Goal: Information Seeking & Learning: Find specific fact

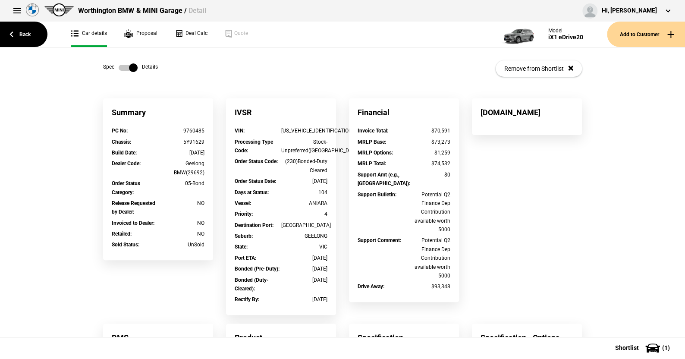
click at [119, 67] on label at bounding box center [128, 67] width 19 height 9
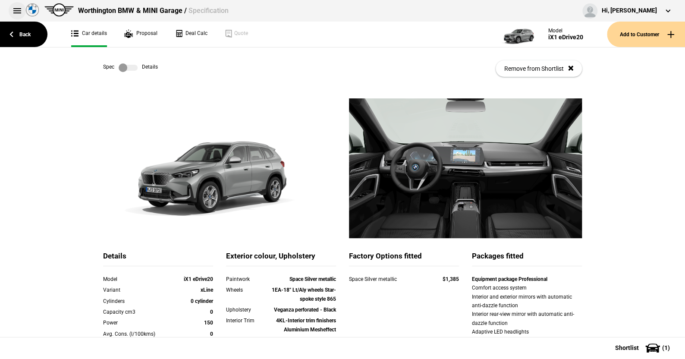
click at [17, 9] on button at bounding box center [17, 10] width 17 height 17
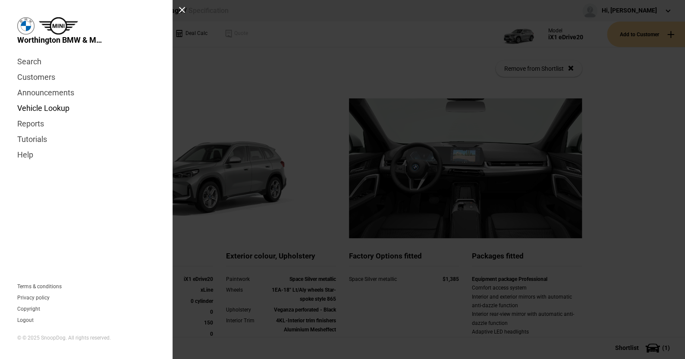
click at [48, 105] on link "Vehicle Lookup" at bounding box center [86, 109] width 138 height 16
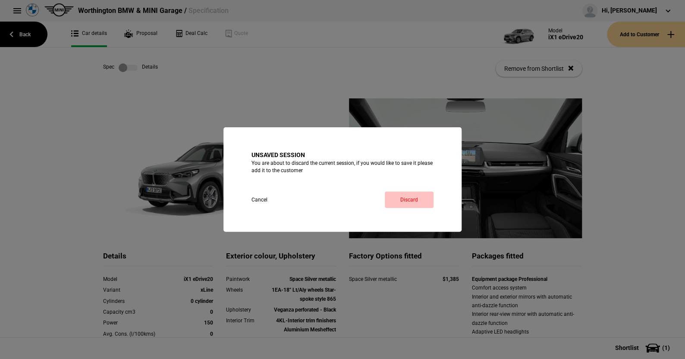
click at [415, 194] on link "Discard" at bounding box center [409, 200] width 49 height 16
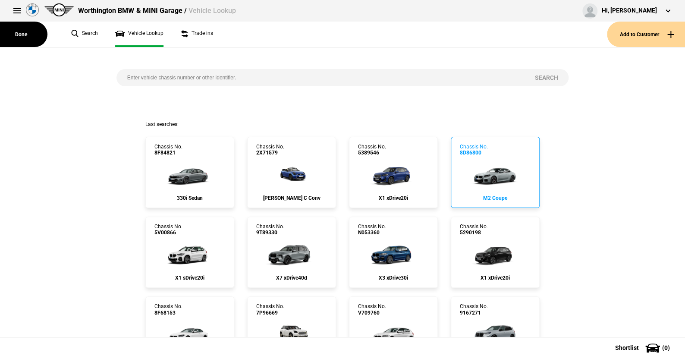
click at [491, 173] on img at bounding box center [495, 173] width 57 height 35
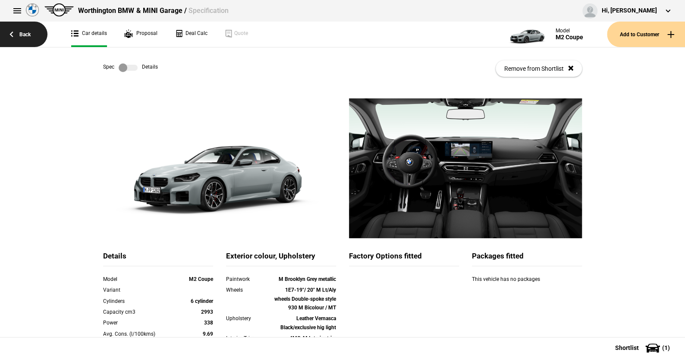
click at [25, 32] on link "Back" at bounding box center [23, 34] width 47 height 25
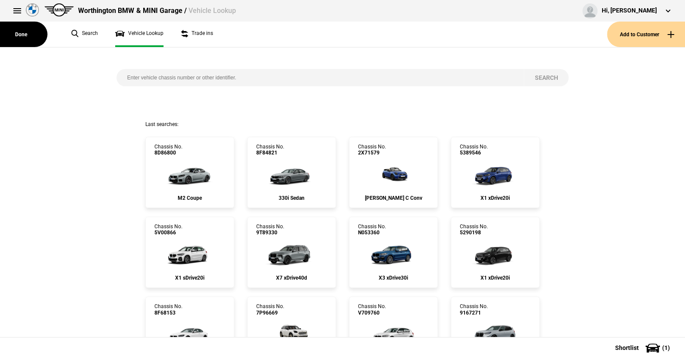
click at [123, 73] on input "search" at bounding box center [321, 77] width 408 height 17
paste input "[US_VEHICLE_IDENTIFICATION_NUMBER]"
type input "[US_VEHICLE_IDENTIFICATION_NUMBER]"
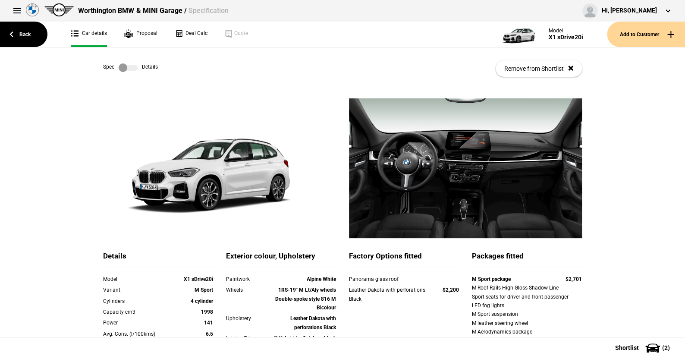
click at [132, 69] on label at bounding box center [128, 67] width 19 height 9
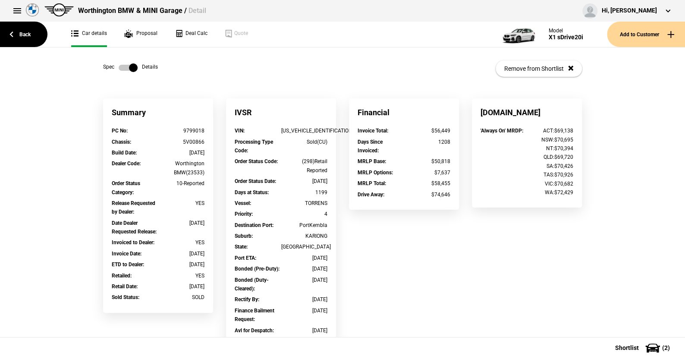
click at [119, 67] on label at bounding box center [128, 67] width 19 height 9
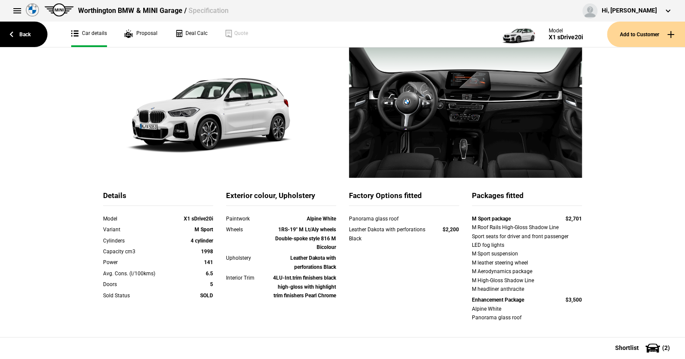
scroll to position [173, 0]
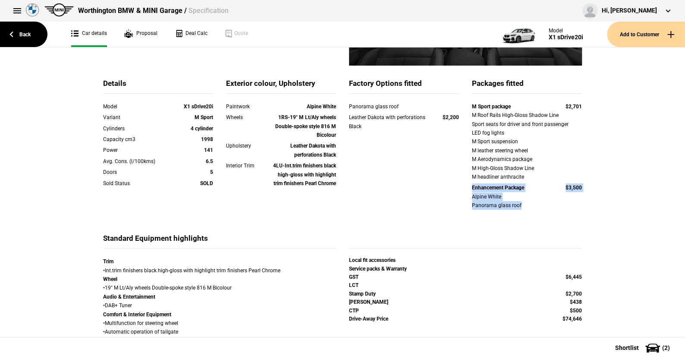
drag, startPoint x: 467, startPoint y: 189, endPoint x: 584, endPoint y: 208, distance: 118.8
click at [584, 208] on div "M Sport package $2,701 M Roof Rails High-Gloss Shadow Line Sport seats for driv…" at bounding box center [527, 157] width 123 height 110
copy div "Enhancement Package $3,500 Alpine White Panorama glass roof"
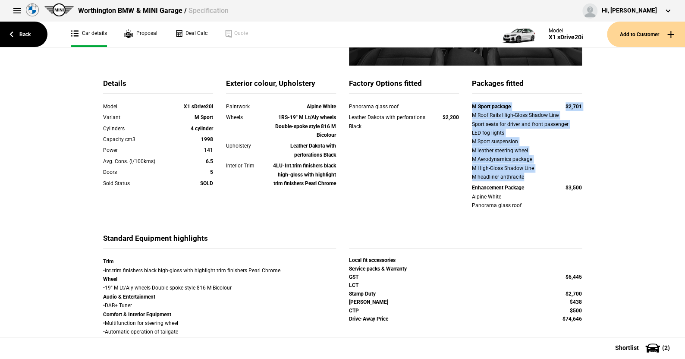
drag, startPoint x: 467, startPoint y: 108, endPoint x: 597, endPoint y: 174, distance: 146.3
click at [597, 174] on div "Details Model X1 sDrive20i Variant M Sport Cylinders 4 cylinder Capacity cm3 19…" at bounding box center [342, 341] width 685 height 830
copy div "M Sport package $2,701 M Roof Rails High-Gloss Shadow Line Sport seats for driv…"
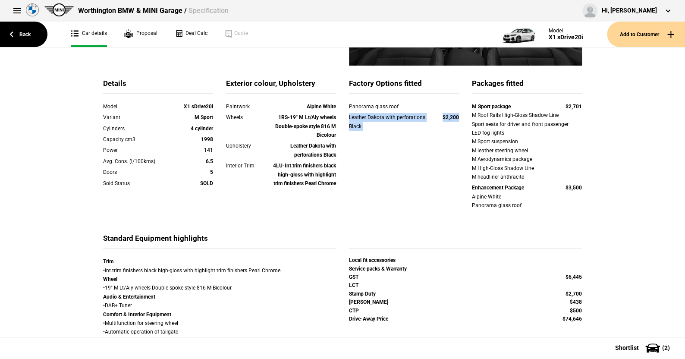
drag, startPoint x: 347, startPoint y: 117, endPoint x: 457, endPoint y: 118, distance: 110.0
click at [457, 118] on div "Leather Dakota with perforations Black $2,200" at bounding box center [404, 123] width 123 height 20
copy div "Leather Dakota with perforations Black $2,200"
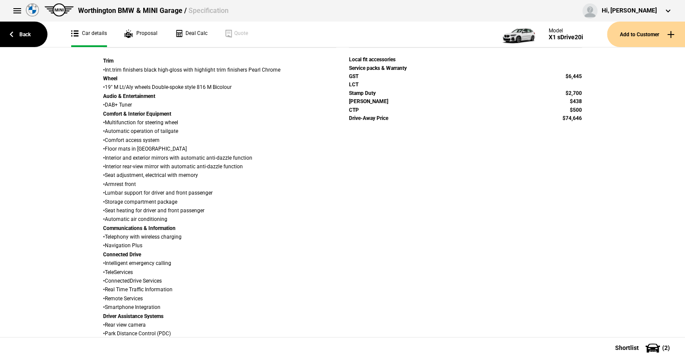
scroll to position [388, 0]
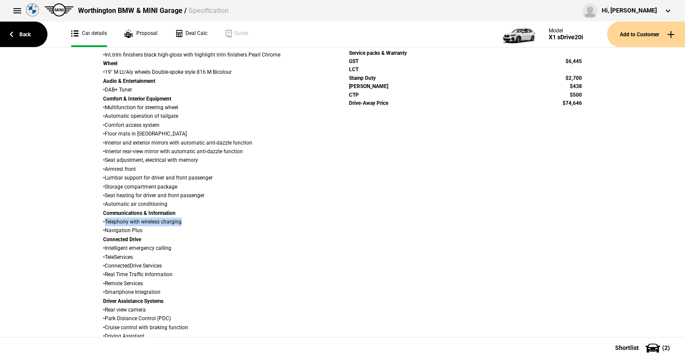
drag, startPoint x: 103, startPoint y: 221, endPoint x: 162, endPoint y: 221, distance: 59.6
click at [180, 220] on div "Trim • Int.trim finishers black high-gloss with highlight trim finishers Pearl …" at bounding box center [219, 278] width 233 height 475
copy div "Telephony with wireless charging"
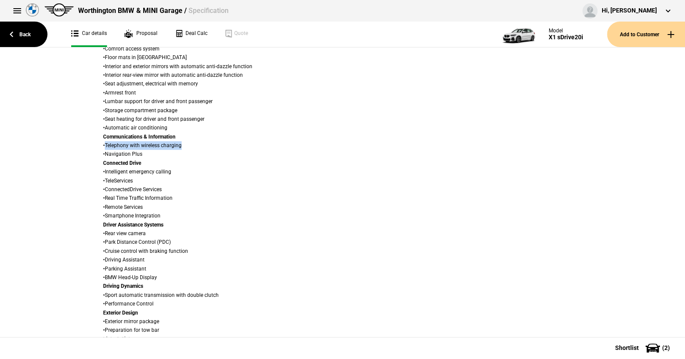
scroll to position [475, 0]
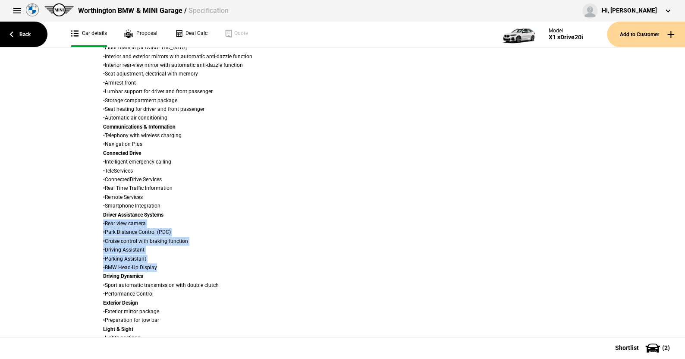
drag, startPoint x: 154, startPoint y: 268, endPoint x: 99, endPoint y: 223, distance: 71.2
click at [103, 223] on div "Trim • Int.trim finishers black high-gloss with highlight trim finishers Pearl …" at bounding box center [219, 192] width 233 height 475
copy div "• Rear view camera • Park Distance Control (PDC) • Cruise control with braking …"
